Goal: Find specific page/section: Find specific page/section

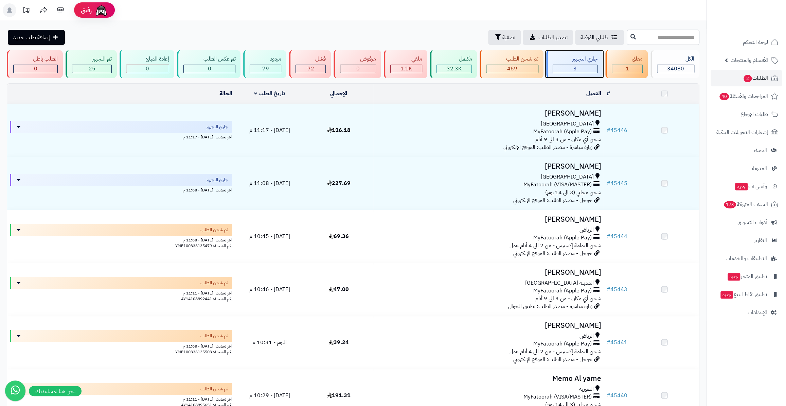
click at [568, 60] on div "جاري التجهيز" at bounding box center [575, 59] width 45 height 8
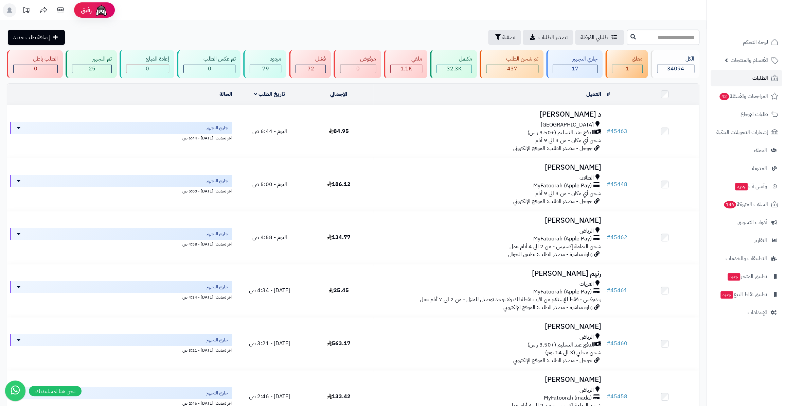
click at [730, 81] on link "الطلبات" at bounding box center [746, 78] width 71 height 16
